Goal: Task Accomplishment & Management: Use online tool/utility

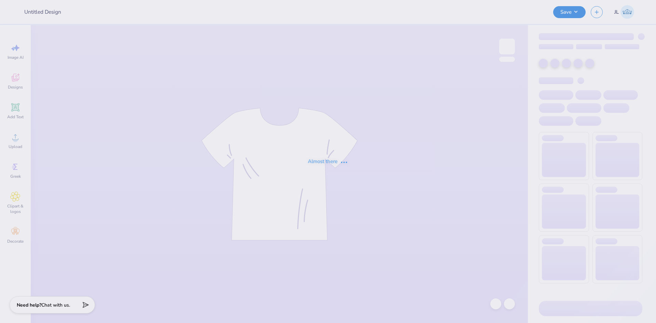
type input "Green crewnecks AGD WKU"
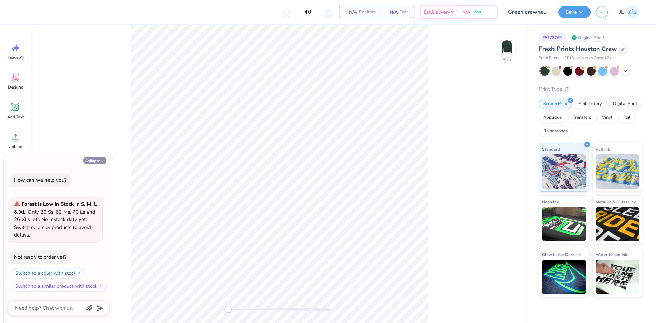
click at [92, 160] on button "Collapse" at bounding box center [94, 160] width 23 height 7
type textarea "x"
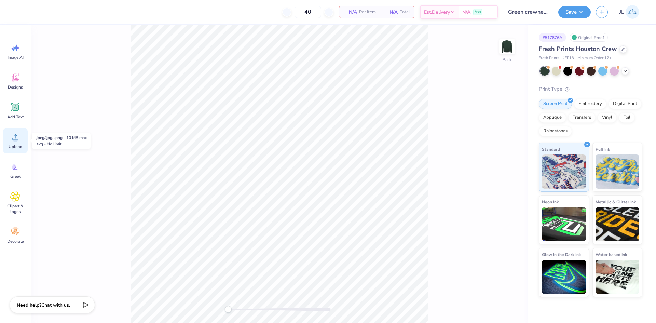
click at [17, 143] on div "Upload" at bounding box center [15, 141] width 25 height 26
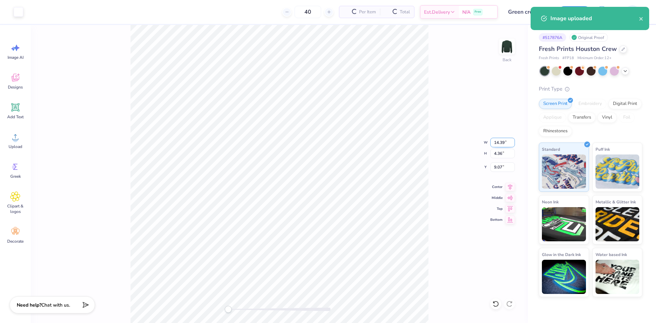
click at [499, 142] on input "14.39" at bounding box center [502, 143] width 25 height 10
type input "4"
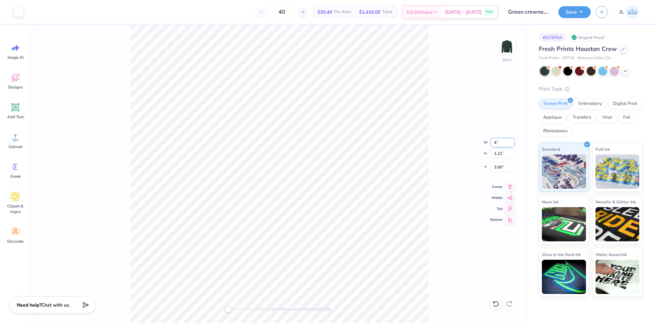
type input "4"
click at [511, 141] on input "4" at bounding box center [502, 143] width 25 height 10
click at [236, 305] on div "Back W 3.99 3.99 " H 1.21 1.21 " Y 3.00 3.00 " Center Middle Top Bottom" at bounding box center [279, 174] width 497 height 298
click at [222, 302] on div "Back W 4.50 4.50 " H 1.36 1.36 " Y 3.00 3.00 " Center Middle Top Bottom" at bounding box center [279, 174] width 497 height 298
click at [244, 298] on div "Back W 4.50 4.50 " H 1.36 1.36 " Y 3.00 3.00 " Center Middle Top Bottom" at bounding box center [279, 174] width 497 height 298
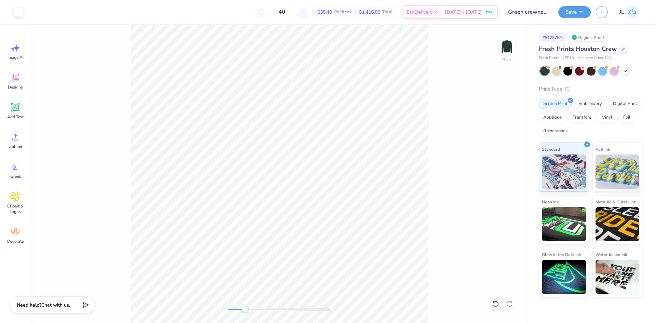
click at [243, 304] on div "Back" at bounding box center [279, 174] width 497 height 298
click at [214, 303] on div "Back W 4.50 4.50 " H 1.36 1.36 " Y 3.00 3.00 " Center Middle Top Bottom" at bounding box center [279, 174] width 497 height 298
click at [506, 44] on img at bounding box center [506, 46] width 27 height 27
click at [509, 50] on img at bounding box center [506, 46] width 27 height 27
click at [507, 53] on img at bounding box center [506, 46] width 27 height 27
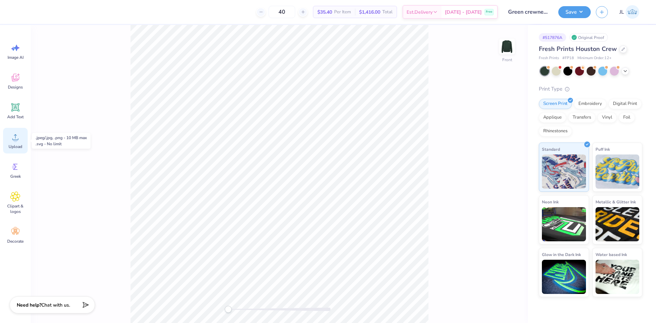
click at [22, 138] on div "Upload" at bounding box center [15, 141] width 25 height 26
click at [241, 304] on div "Front W 13.25 13.25 " H 18.00 18.00 " Y 3.25 3.25 " Center Middle Top Bottom" at bounding box center [279, 174] width 497 height 298
click at [210, 302] on div "Front W 11.04 11.04 " H 14.99 14.99 " Y 3.25 3.25 " Center Middle Top Bottom" at bounding box center [279, 174] width 497 height 298
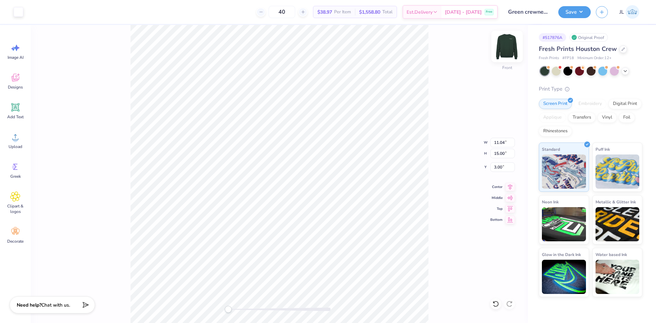
click at [513, 47] on img at bounding box center [506, 46] width 27 height 27
type input "10.96"
type input "14.88"
type input "2.07"
type input "3.50"
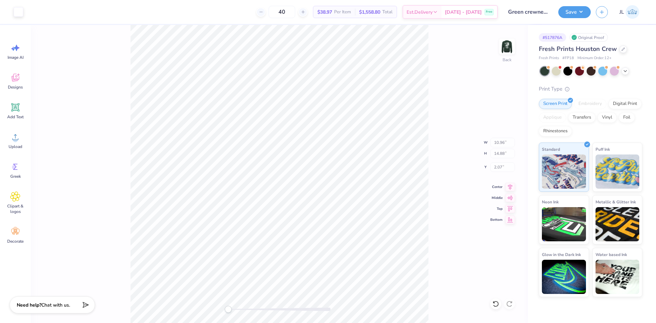
type input "1.06"
type input "3.00"
click at [205, 303] on div "Back W 3.50 3.50 " H 1.06 1.06 " Y 3.00 3.00 " Center Middle Top Bottom" at bounding box center [279, 174] width 497 height 298
click at [15, 146] on span "Upload" at bounding box center [16, 146] width 14 height 5
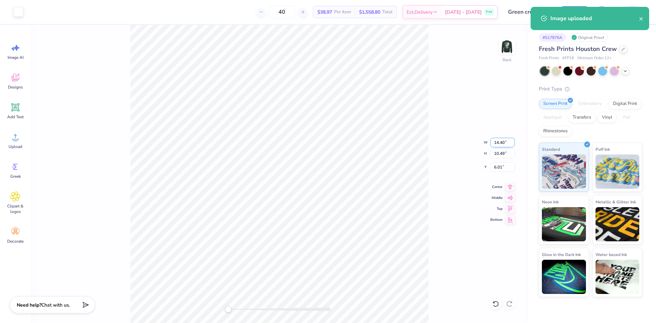
click at [499, 145] on input "14.40" at bounding box center [502, 143] width 25 height 10
click at [499, 145] on input "4" at bounding box center [502, 143] width 25 height 10
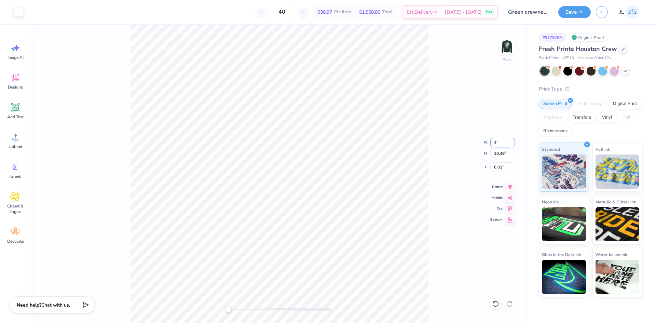
click at [493, 144] on input "4" at bounding box center [502, 143] width 25 height 10
click at [496, 142] on input "4" at bounding box center [502, 143] width 25 height 10
click at [495, 142] on input "4" at bounding box center [502, 143] width 25 height 10
click at [497, 142] on input "4" at bounding box center [502, 143] width 25 height 10
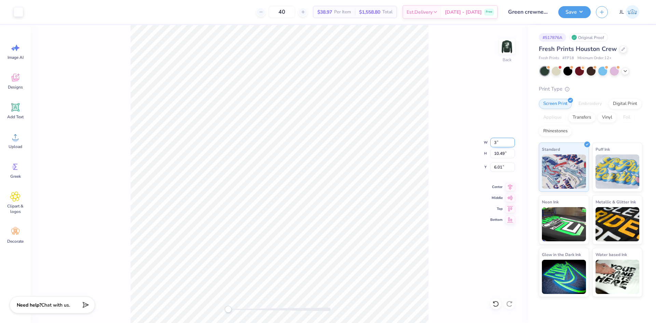
type input "3"
click at [252, 296] on div "Back W 0.63 0.63 " H 0.46 0.46 " Y 11.02 11.02 " Center Middle Top Bottom" at bounding box center [279, 174] width 497 height 298
click at [205, 298] on div "Back W 3.00 3.00 " H 2.19 2.19 " Y 11.02 11.02 " Center Middle Top Bottom" at bounding box center [279, 174] width 497 height 298
click at [503, 50] on img at bounding box center [506, 46] width 27 height 27
click at [510, 50] on img at bounding box center [506, 46] width 27 height 27
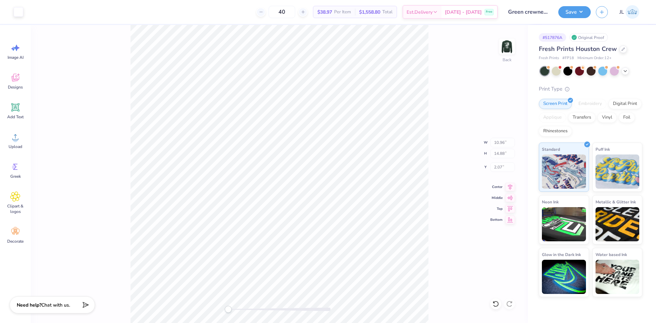
type input "10.96"
type input "14.88"
type input "2.07"
click at [509, 48] on img at bounding box center [506, 46] width 27 height 27
type input "3.02"
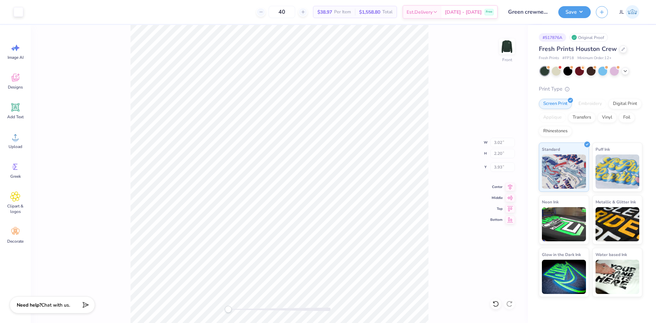
type input "2.20"
type input "3.93"
type input "11.04"
type input "15.00"
type input "3.00"
